Goal: Find specific page/section: Find specific page/section

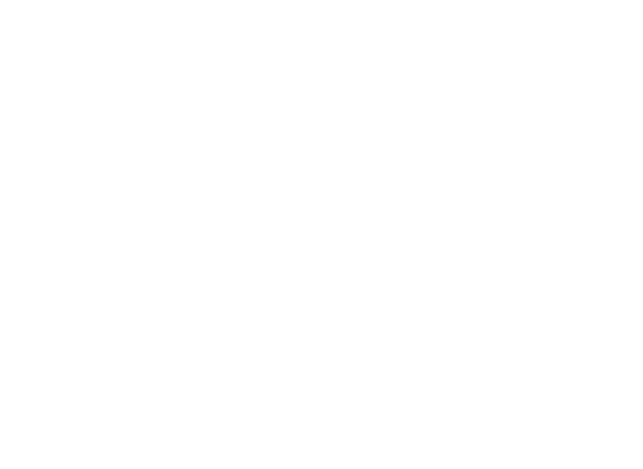
drag, startPoint x: 585, startPoint y: 33, endPoint x: 487, endPoint y: 38, distance: 97.2
click at [485, 38] on div at bounding box center [321, 234] width 643 height 469
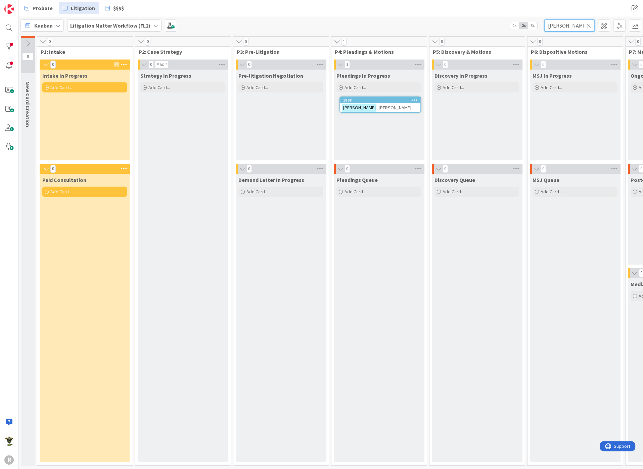
drag, startPoint x: 567, startPoint y: 25, endPoint x: 533, endPoint y: 22, distance: 34.7
click at [533, 22] on div "Kanban Litigation Matter Workflow (FL2) 1x 2x 3x [PERSON_NAME]" at bounding box center [330, 25] width 625 height 18
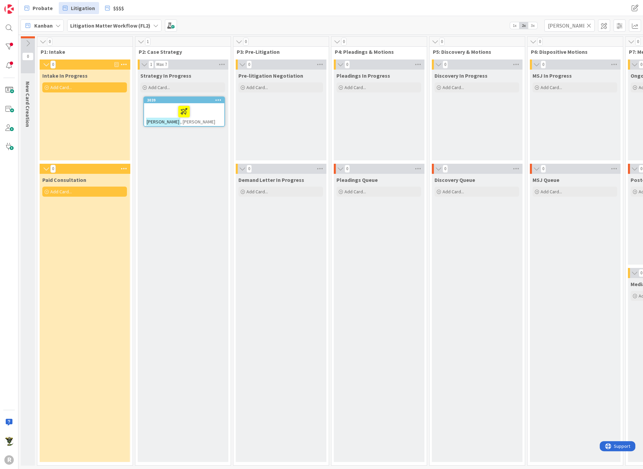
click at [215, 115] on div at bounding box center [184, 111] width 76 height 14
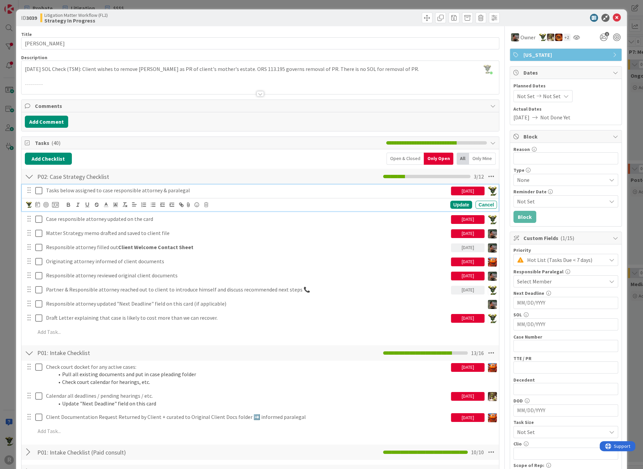
click at [36, 189] on icon at bounding box center [38, 190] width 7 height 8
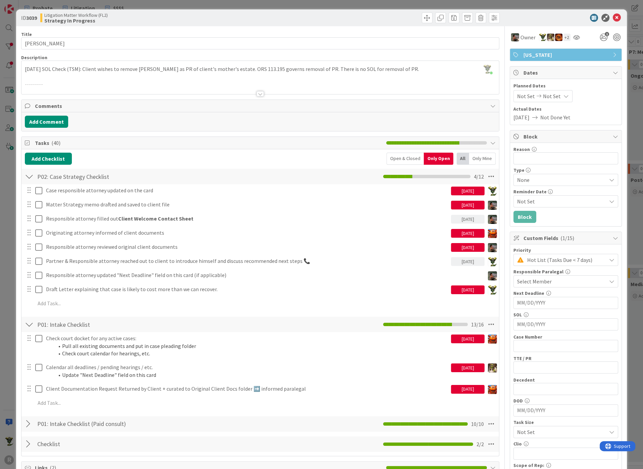
click at [533, 15] on div at bounding box center [562, 18] width 119 height 8
click at [613, 16] on icon at bounding box center [617, 18] width 8 height 8
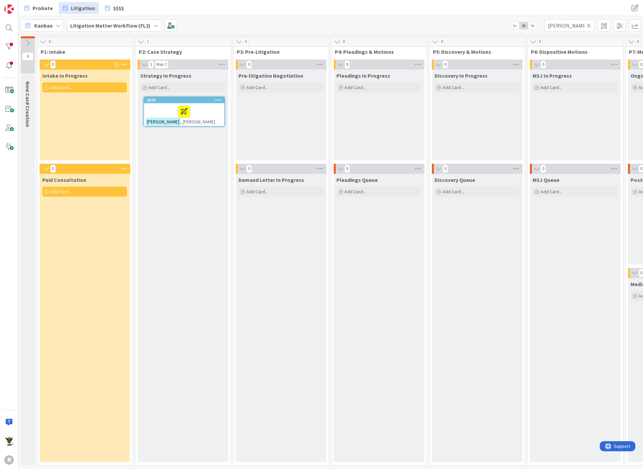
click at [54, 302] on div "Paid Consultation Add Card..." at bounding box center [85, 318] width 90 height 288
click at [565, 23] on input "[PERSON_NAME]" at bounding box center [570, 25] width 50 height 12
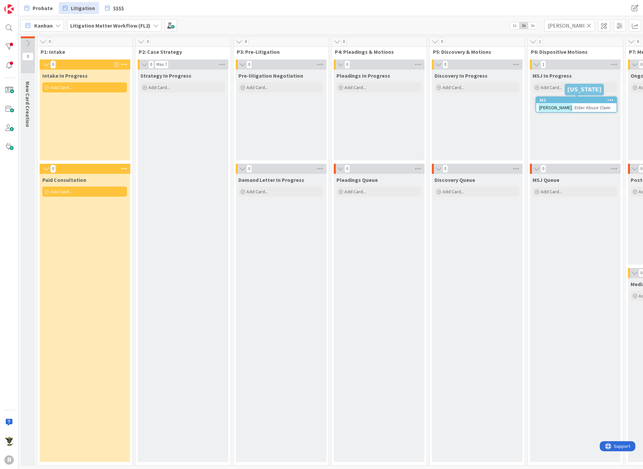
click at [569, 98] on div "362" at bounding box center [578, 100] width 77 height 5
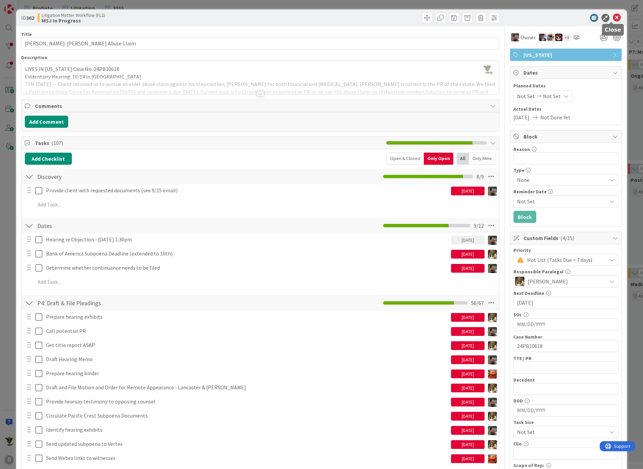
click at [613, 14] on icon at bounding box center [617, 18] width 8 height 8
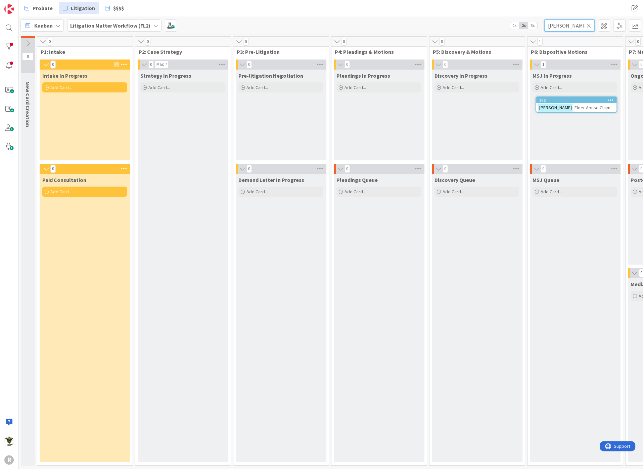
drag, startPoint x: 569, startPoint y: 26, endPoint x: 514, endPoint y: 26, distance: 54.8
click at [514, 26] on div "Kanban Litigation Matter Workflow (FL2) 1x 2x 3x [PERSON_NAME]" at bounding box center [330, 25] width 625 height 18
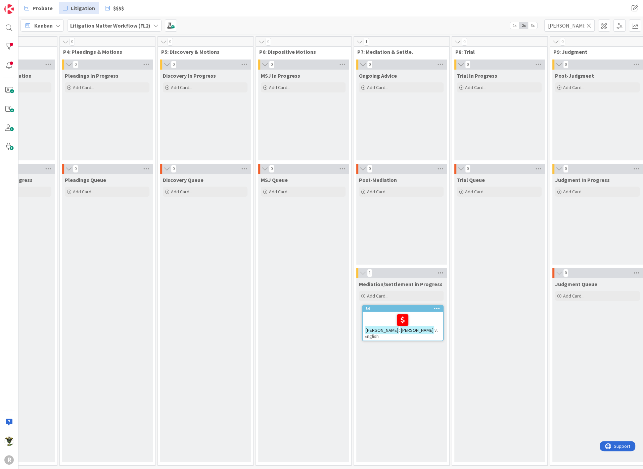
click at [363, 323] on div "[PERSON_NAME] : [PERSON_NAME] English" at bounding box center [403, 325] width 80 height 29
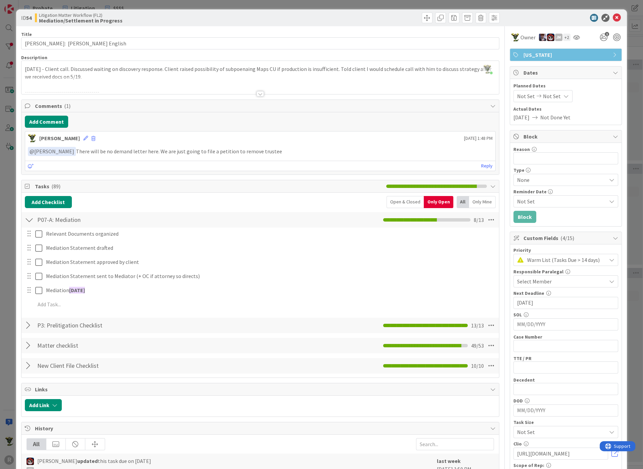
click at [509, 14] on div at bounding box center [562, 18] width 119 height 8
click at [312, 24] on div "ID 54 Litigation Matter Workflow (FL2) Mediation/Settlement in Progress" at bounding box center [321, 17] width 611 height 17
click at [257, 90] on div at bounding box center [261, 85] width 478 height 17
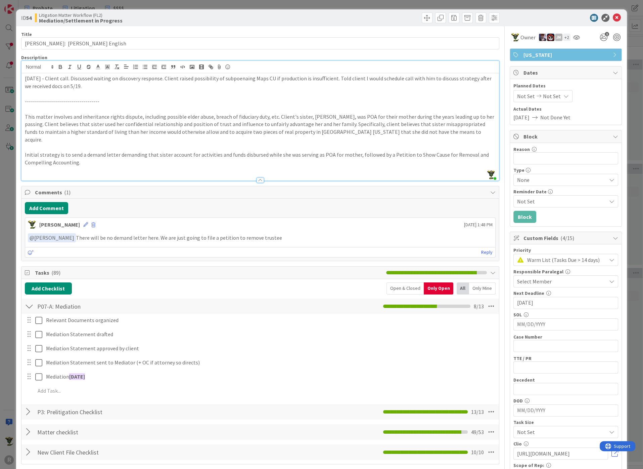
click at [257, 177] on div at bounding box center [260, 179] width 7 height 5
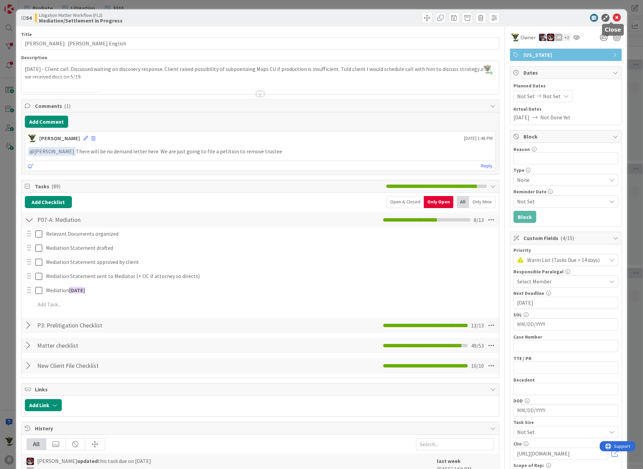
click at [614, 17] on icon at bounding box center [617, 18] width 8 height 8
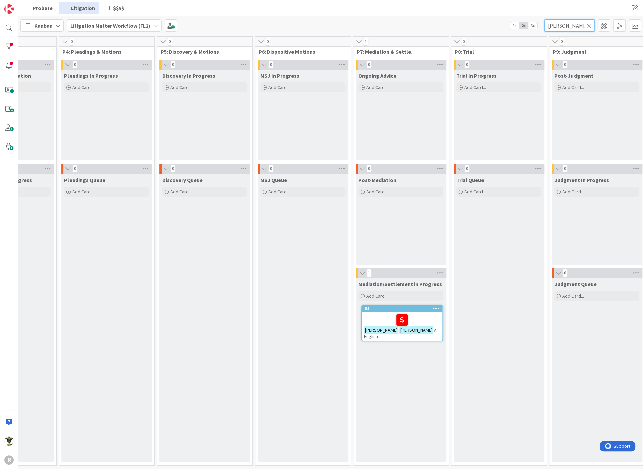
drag, startPoint x: 529, startPoint y: 25, endPoint x: 498, endPoint y: 23, distance: 30.6
click at [500, 23] on div "Kanban Litigation Matter Workflow (FL2) 1x 2x 3x [PERSON_NAME]" at bounding box center [330, 25] width 625 height 18
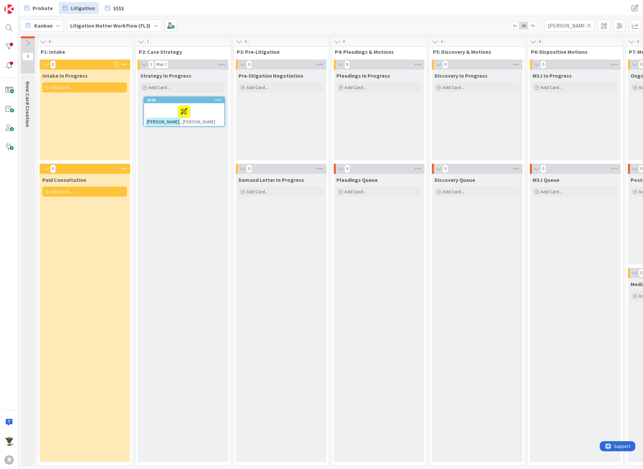
click at [152, 108] on div at bounding box center [184, 111] width 76 height 14
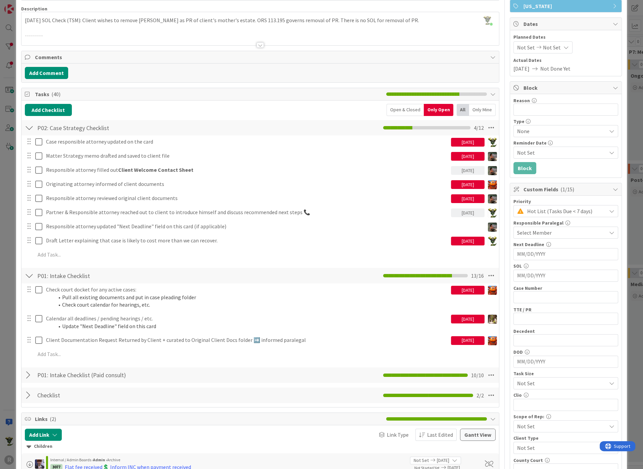
scroll to position [37, 0]
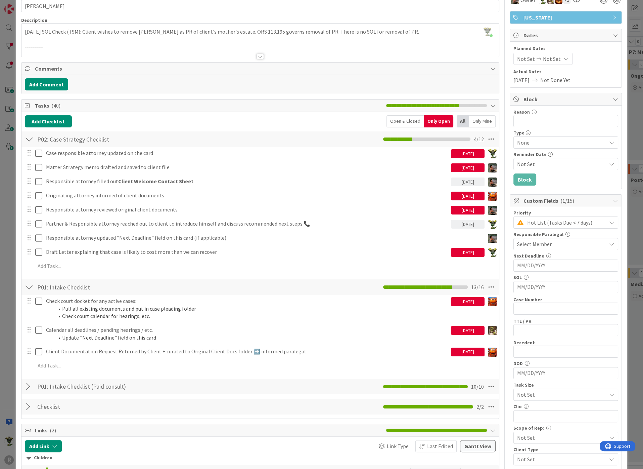
click at [402, 120] on div "Open & Closed" at bounding box center [405, 121] width 37 height 12
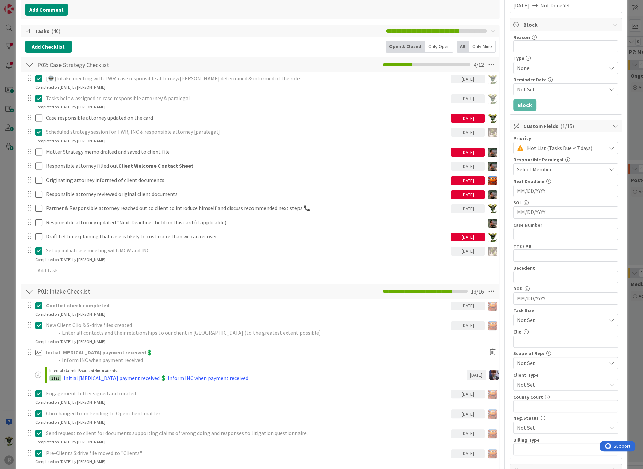
scroll to position [0, 0]
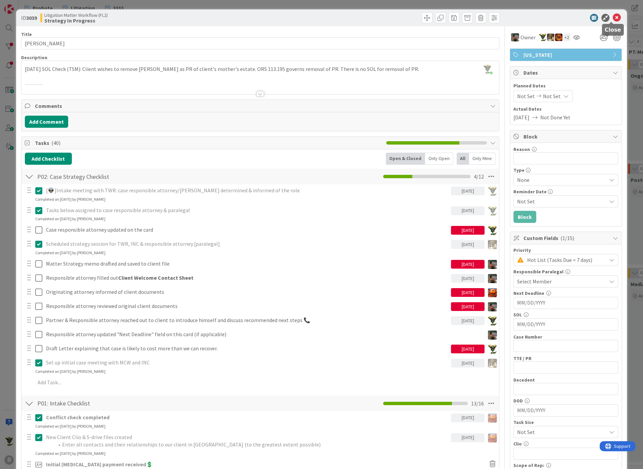
click at [613, 15] on icon at bounding box center [617, 18] width 8 height 8
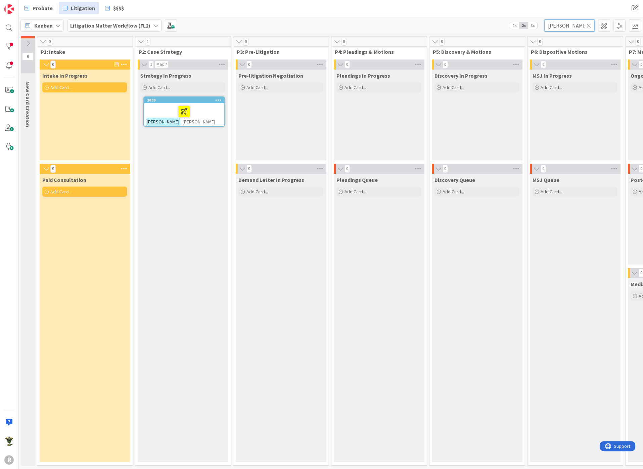
drag, startPoint x: 567, startPoint y: 23, endPoint x: 517, endPoint y: 25, distance: 50.7
click at [517, 25] on div "Kanban Litigation Matter Workflow (FL2) 1x 2x 3x [PERSON_NAME]" at bounding box center [330, 25] width 625 height 18
type input "[PERSON_NAME]"
click at [207, 104] on div at bounding box center [184, 111] width 76 height 14
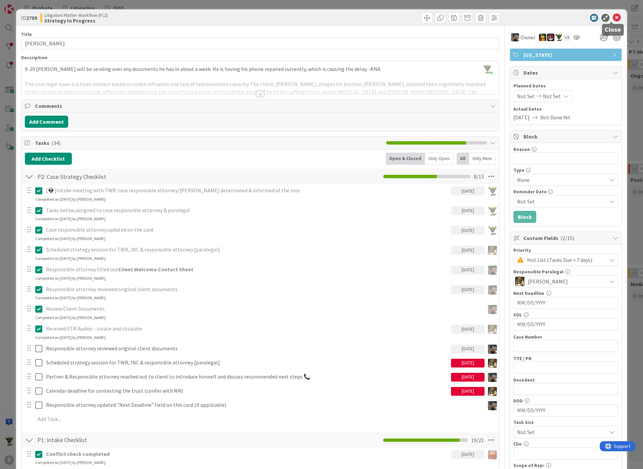
click at [613, 19] on icon at bounding box center [617, 18] width 8 height 8
